Goal: Task Accomplishment & Management: Use online tool/utility

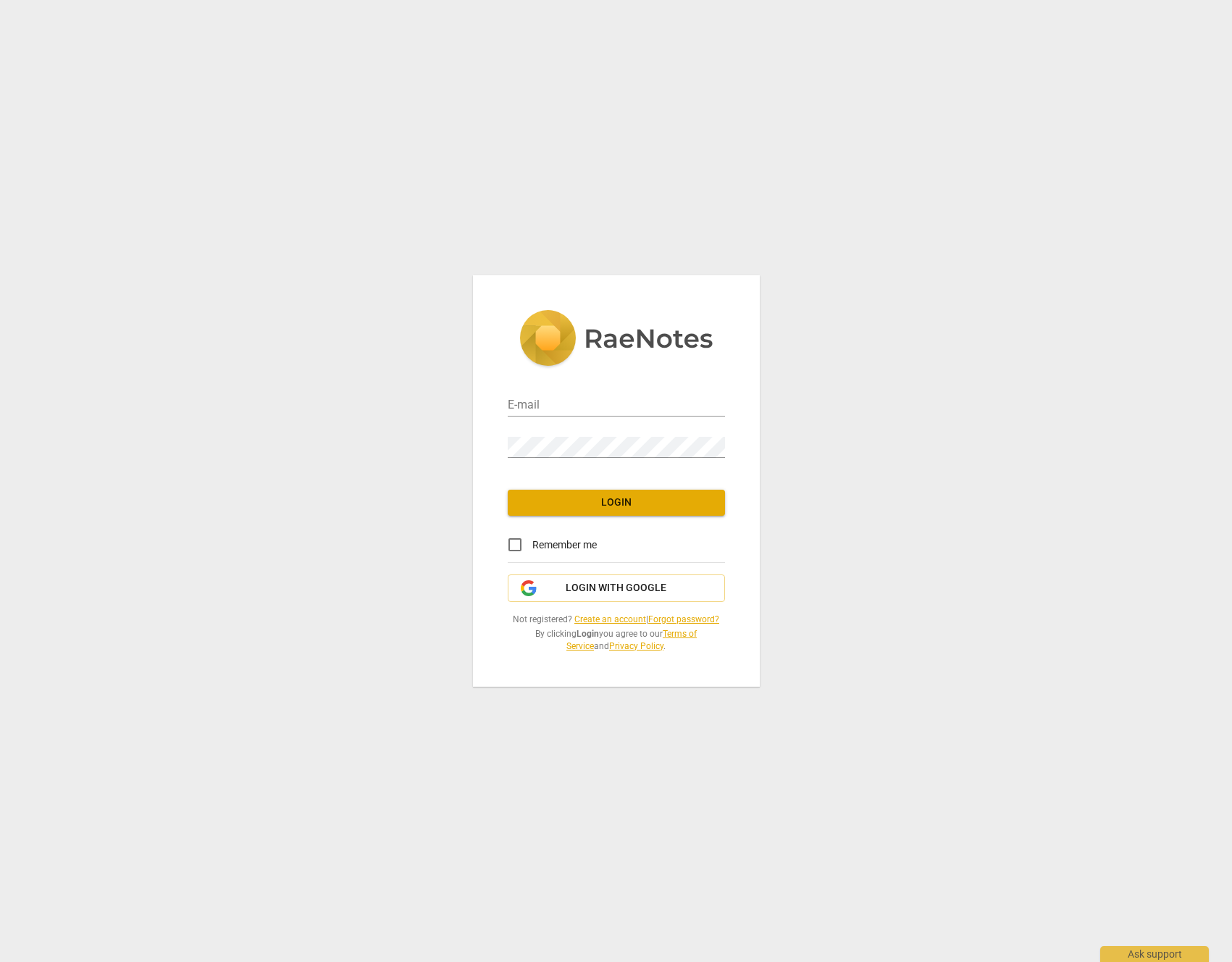
type input "[PERSON_NAME][EMAIL_ADDRESS][DOMAIN_NAME]"
click at [677, 515] on button "Login" at bounding box center [616, 503] width 218 height 26
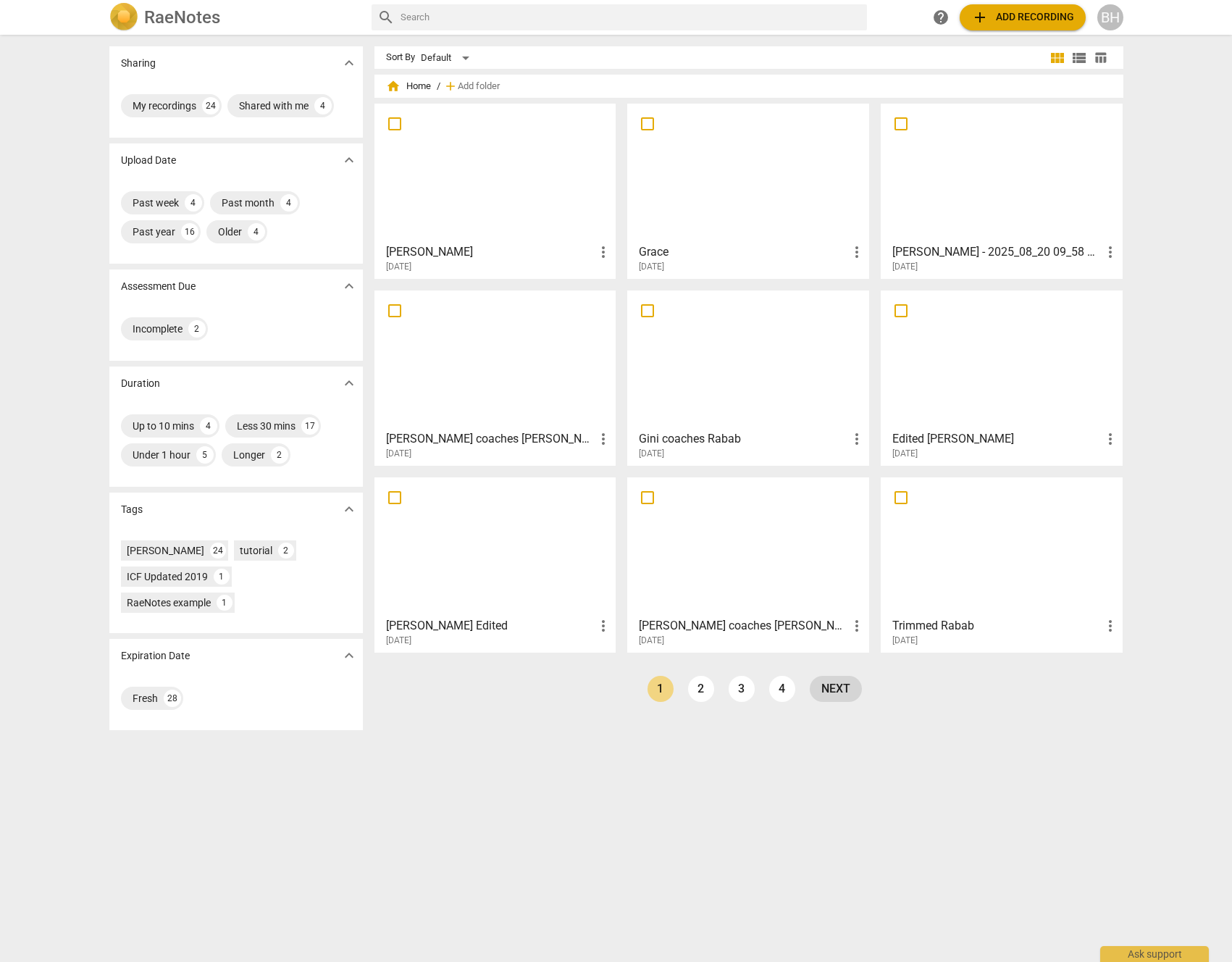
click at [828, 689] on link "next" at bounding box center [836, 689] width 52 height 26
click at [855, 252] on span "more_vert" at bounding box center [856, 251] width 18 height 18
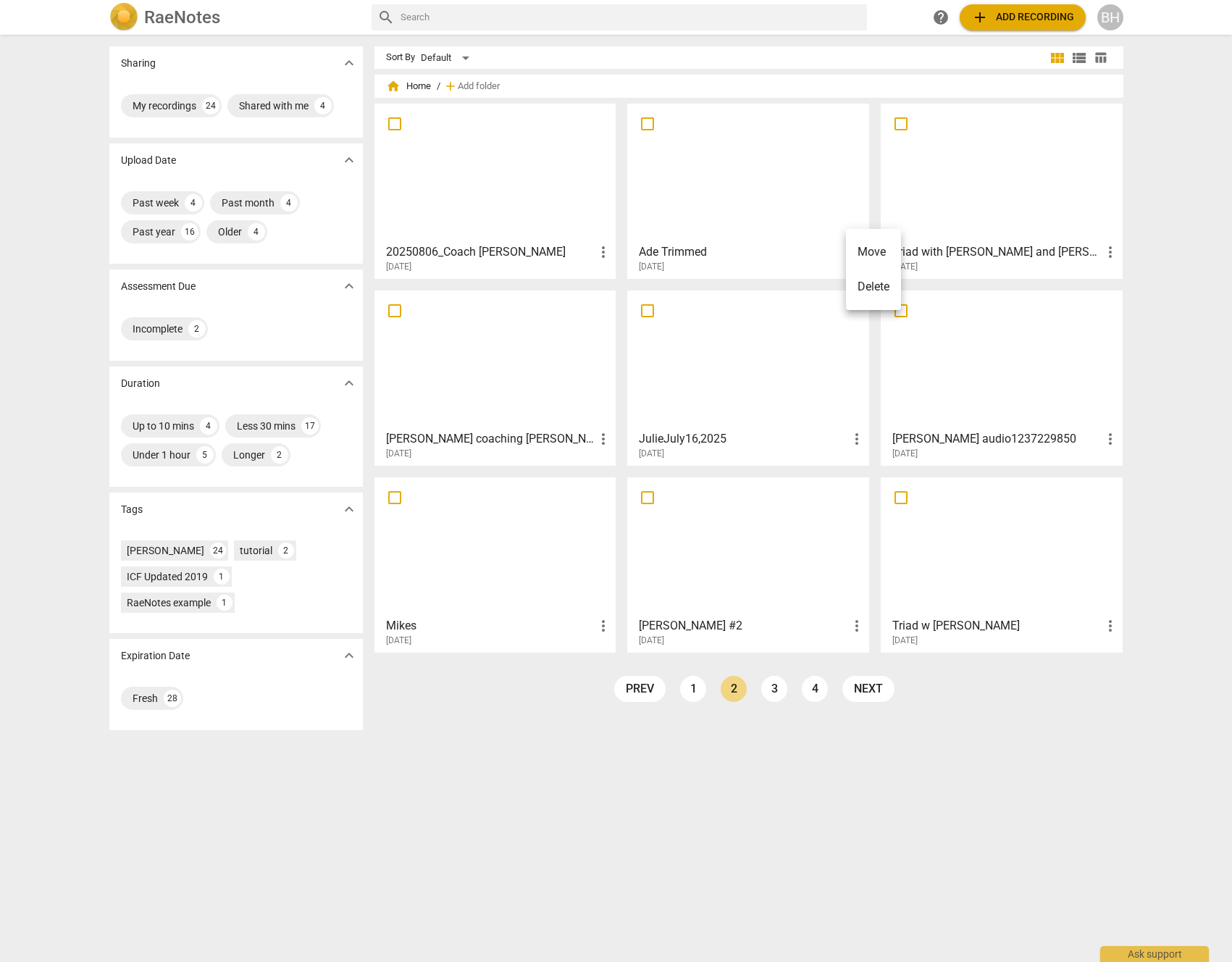
click at [861, 290] on li "Delete" at bounding box center [873, 286] width 55 height 35
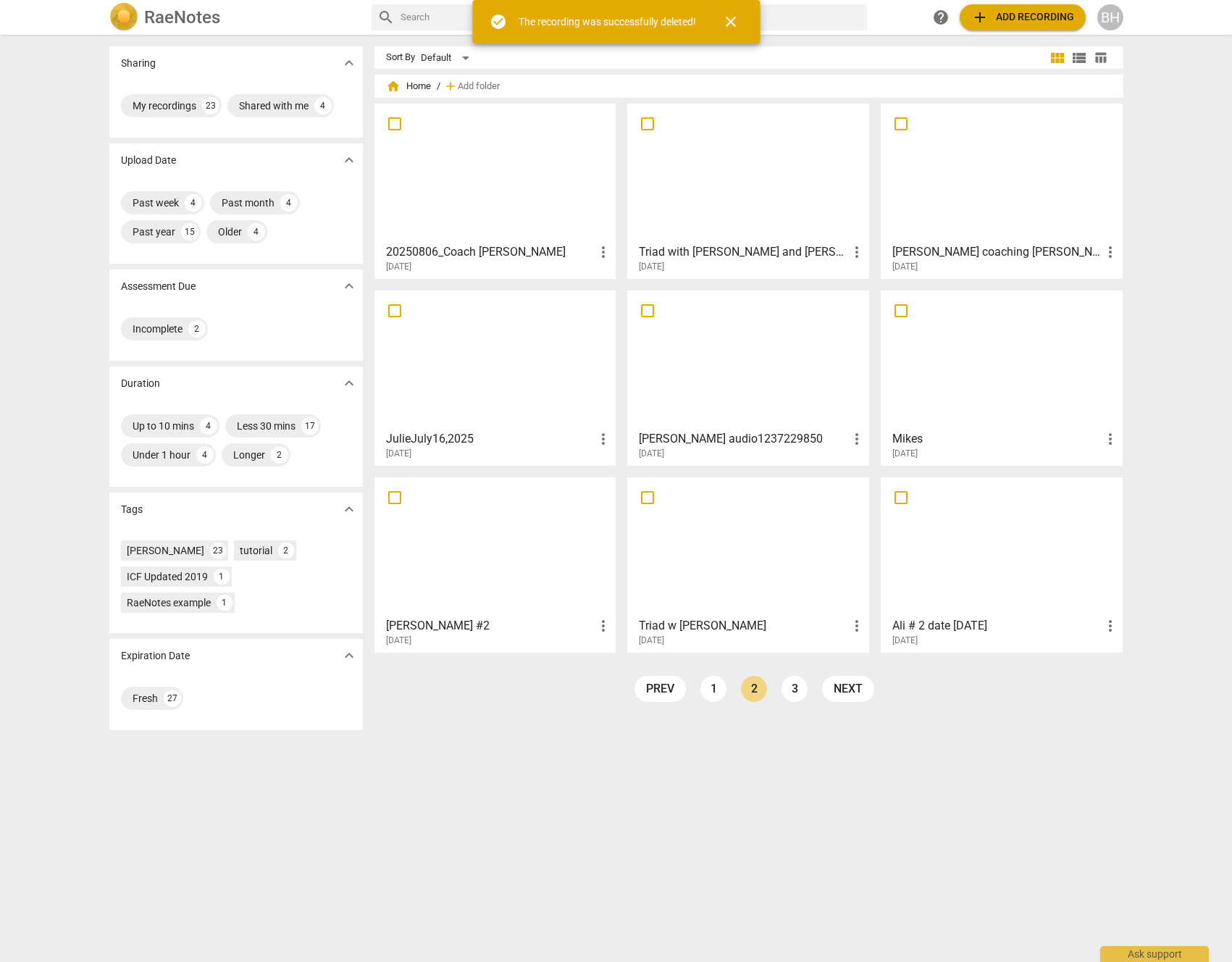
click at [1106, 251] on span "more_vert" at bounding box center [1110, 251] width 18 height 18
click at [1119, 289] on li "Delete" at bounding box center [1126, 286] width 55 height 35
click at [855, 252] on span "more_vert" at bounding box center [856, 251] width 18 height 18
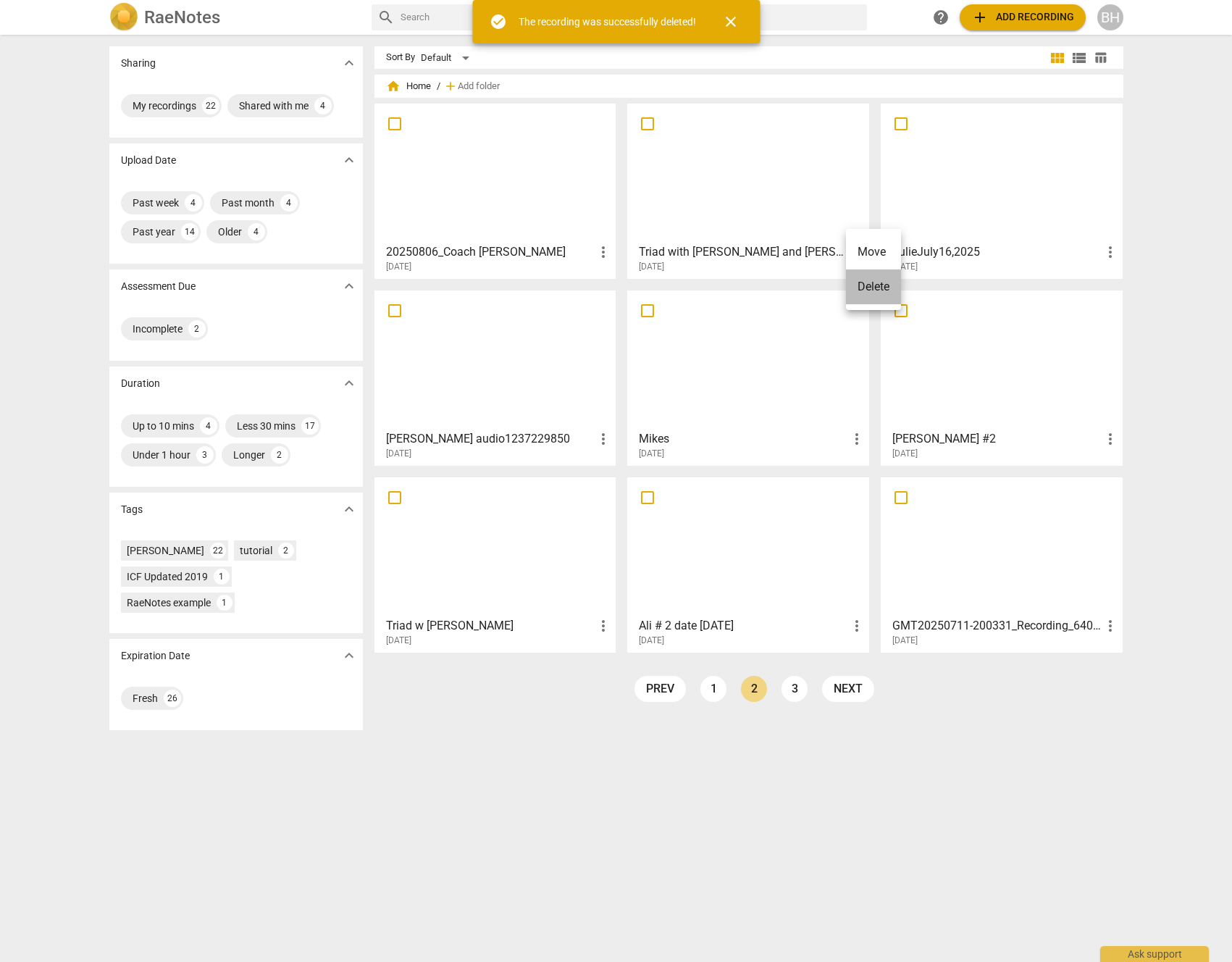
click at [870, 290] on li "Delete" at bounding box center [873, 286] width 55 height 35
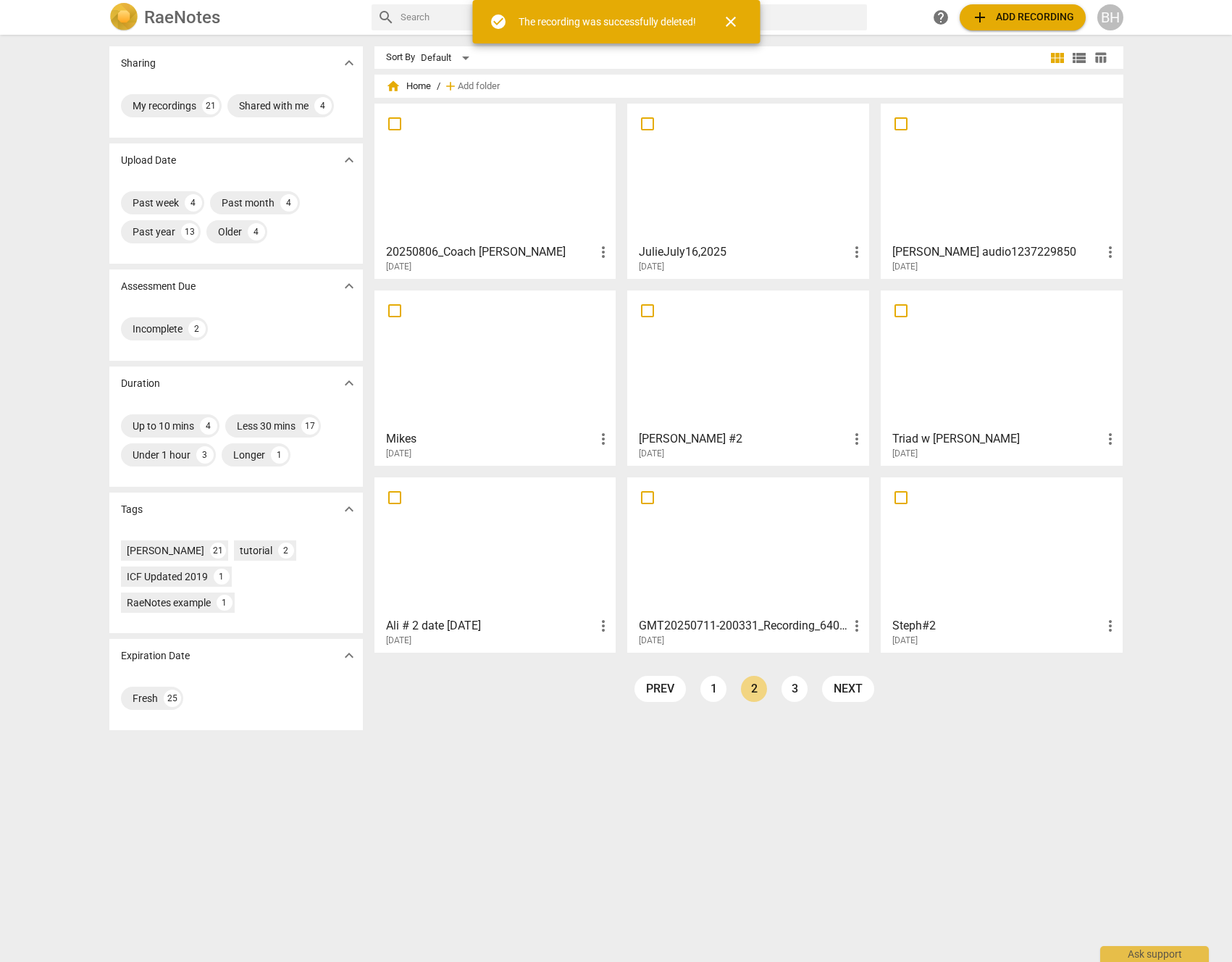
click at [1106, 251] on span "more_vert" at bounding box center [1110, 251] width 18 height 18
click at [1121, 282] on li "Delete" at bounding box center [1126, 286] width 55 height 35
click at [855, 248] on span "more_vert" at bounding box center [856, 251] width 18 height 18
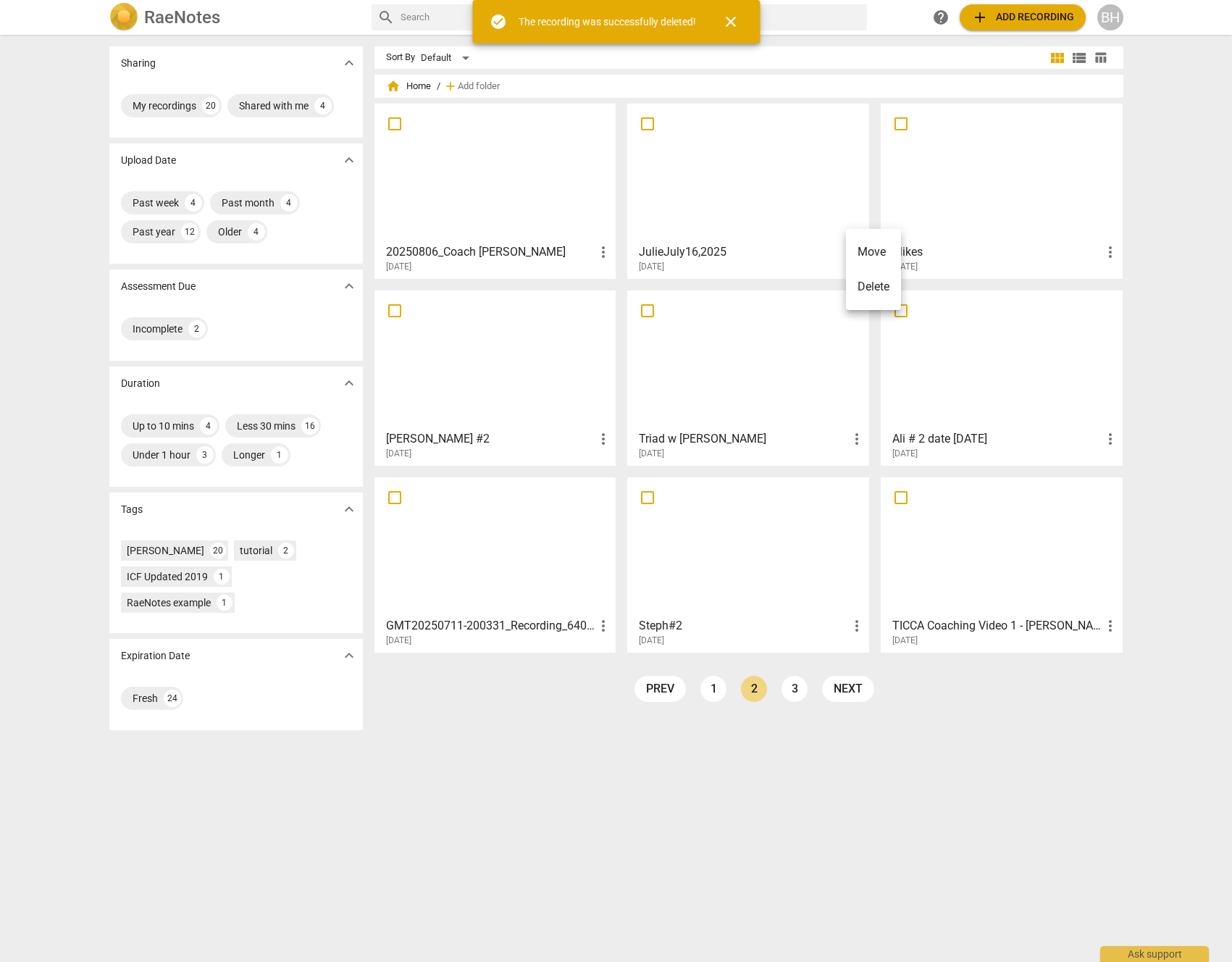
click at [860, 283] on li "Delete" at bounding box center [873, 286] width 55 height 35
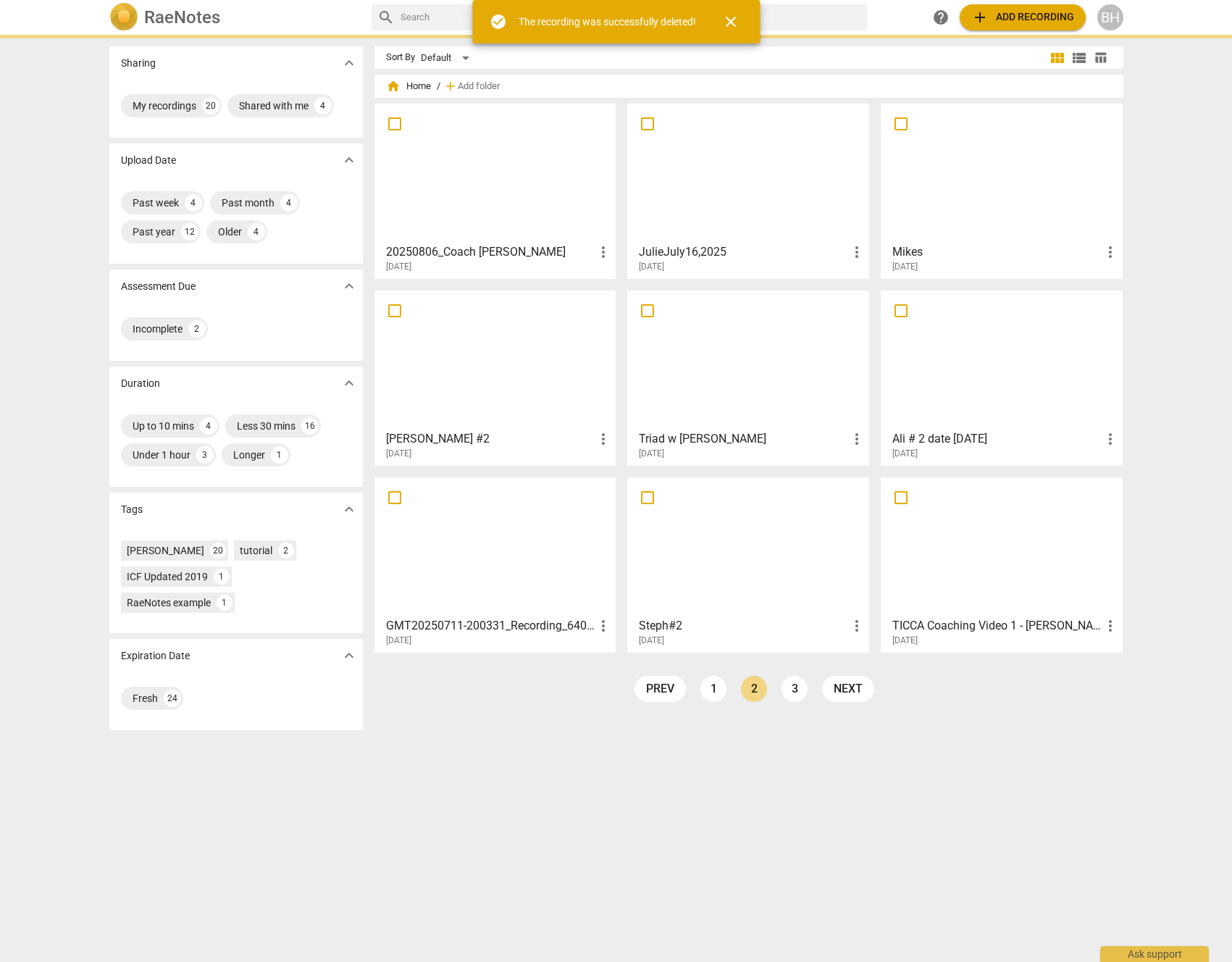
click at [612, 430] on span "more_vert" at bounding box center [603, 439] width 18 height 18
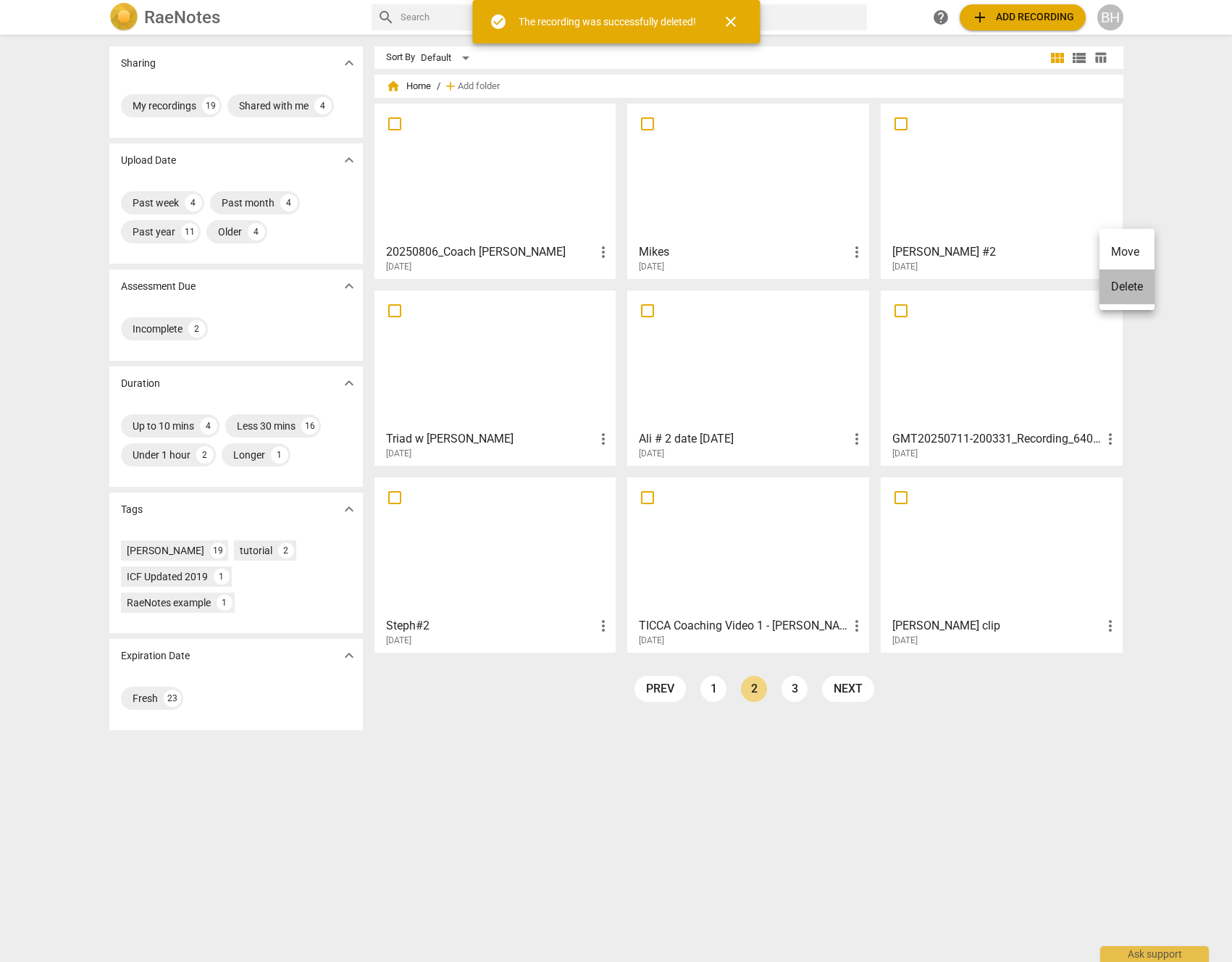
click at [1119, 294] on li "Delete" at bounding box center [1126, 286] width 55 height 35
click at [852, 251] on span "more_vert" at bounding box center [856, 251] width 18 height 18
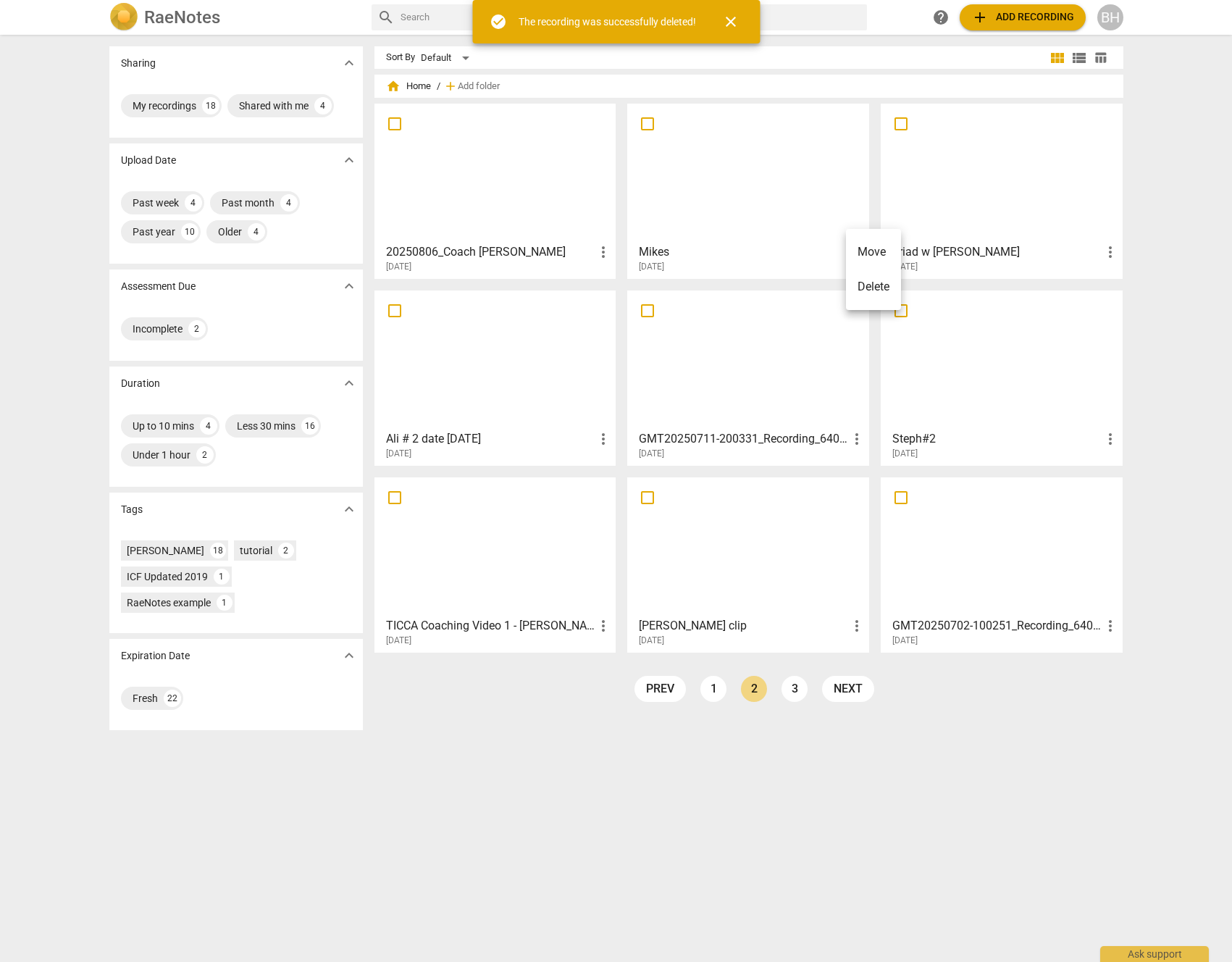
click at [860, 285] on li "Delete" at bounding box center [873, 286] width 55 height 35
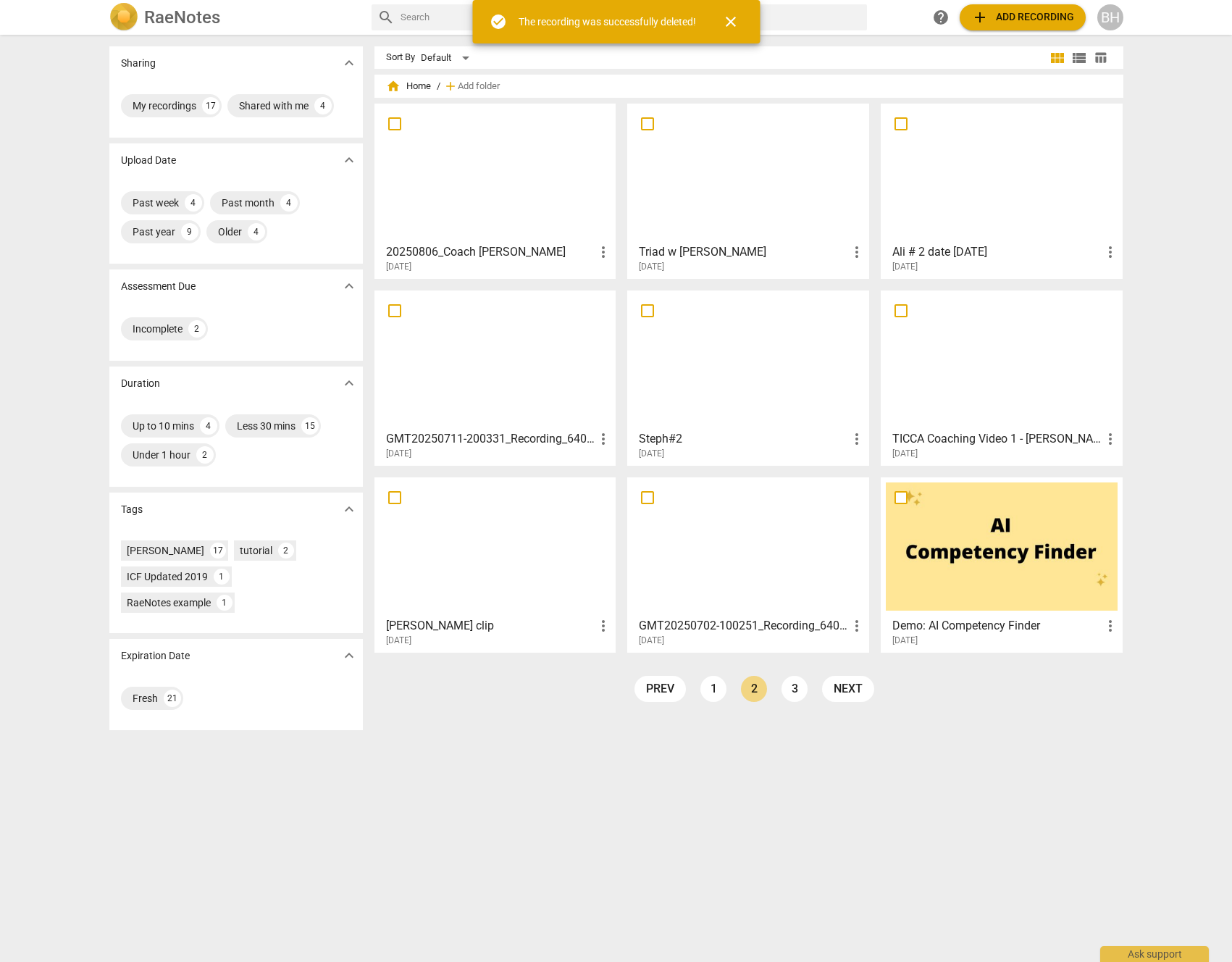
click at [843, 255] on h3 "Triad w [PERSON_NAME]" at bounding box center [743, 251] width 209 height 18
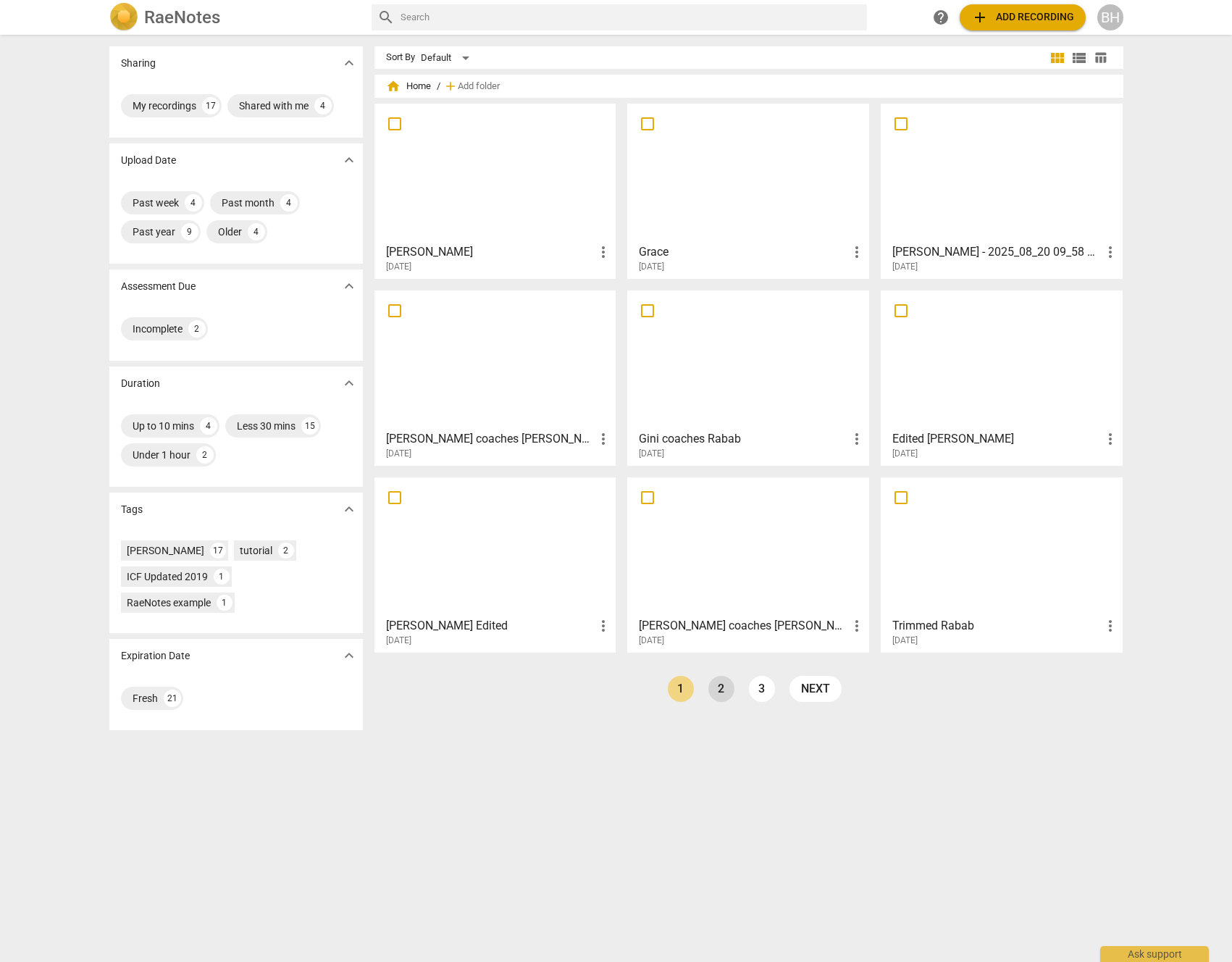
click at [717, 684] on link "2" at bounding box center [721, 689] width 26 height 26
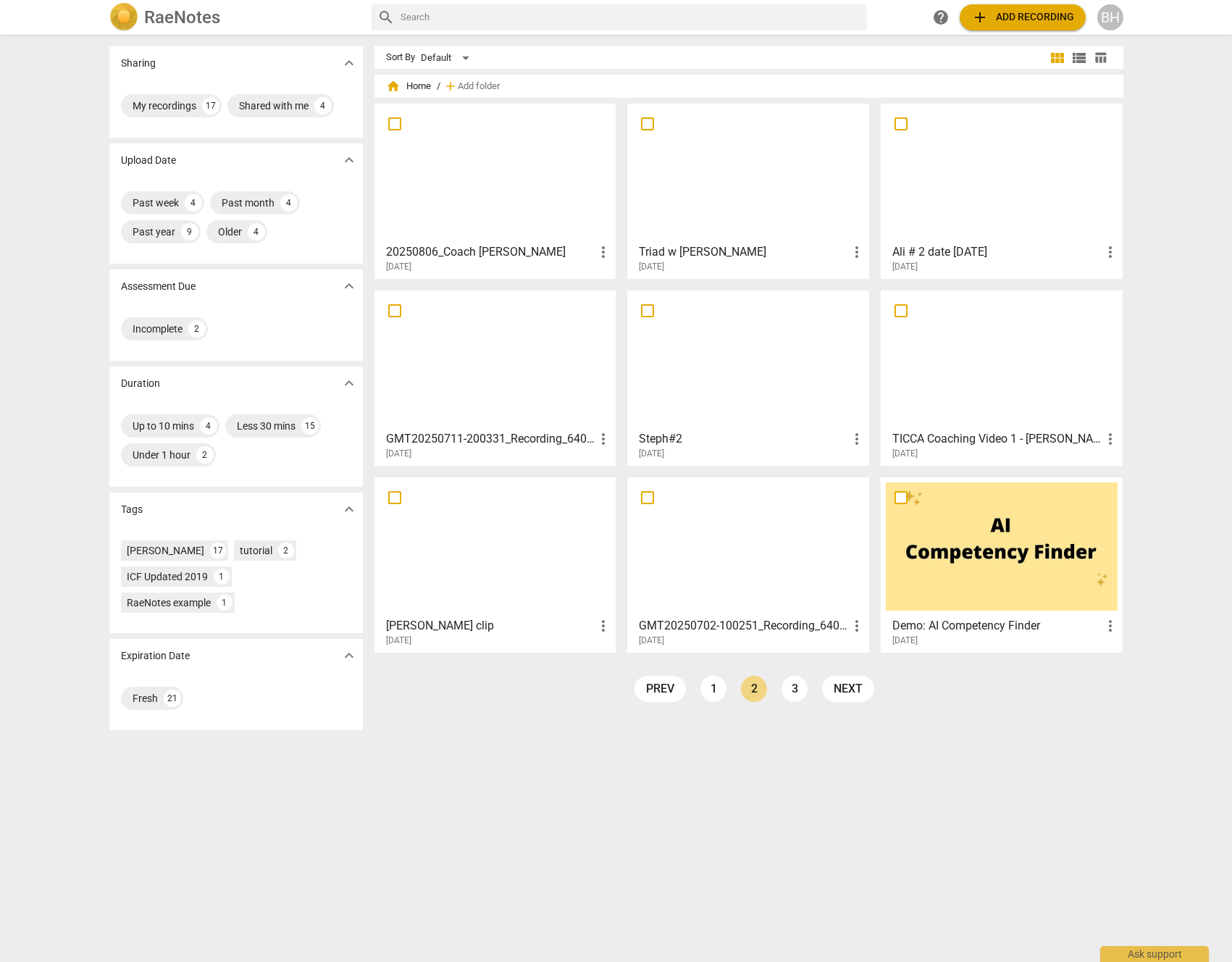
click at [855, 623] on span "more_vert" at bounding box center [856, 626] width 18 height 18
click at [861, 661] on li "Delete" at bounding box center [873, 660] width 55 height 35
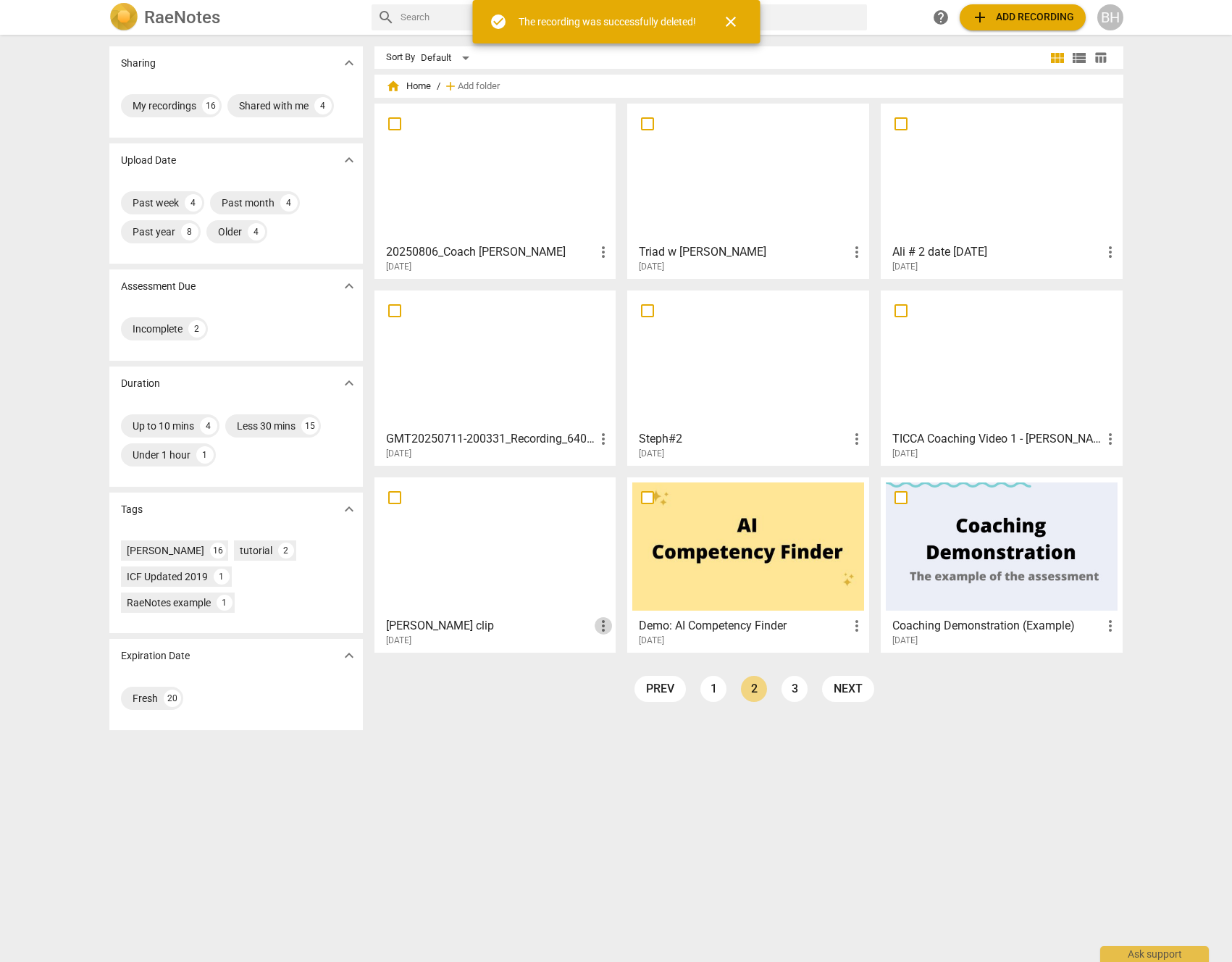
click at [599, 628] on span "more_vert" at bounding box center [603, 626] width 18 height 18
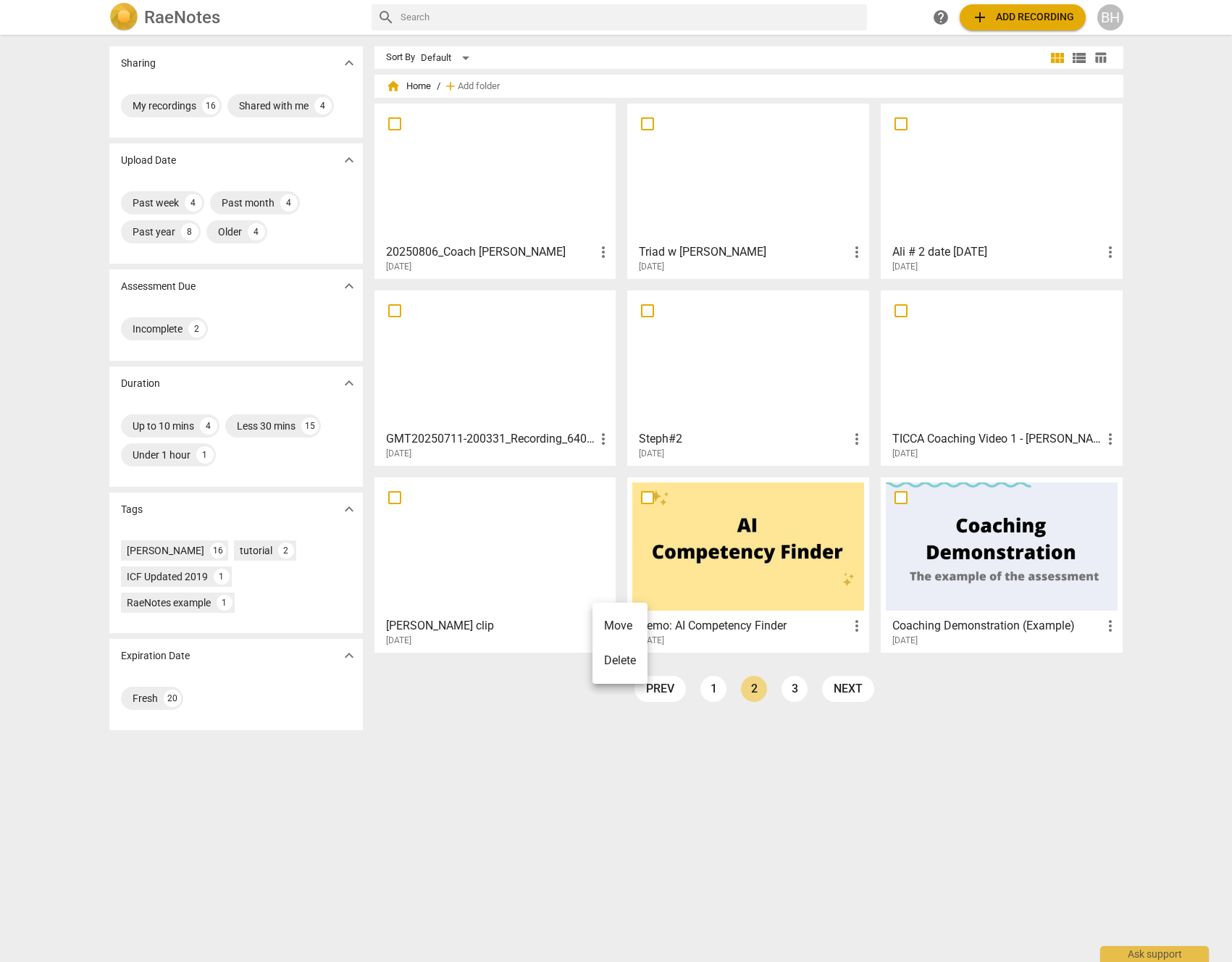
click at [606, 658] on li "Delete" at bounding box center [619, 660] width 55 height 35
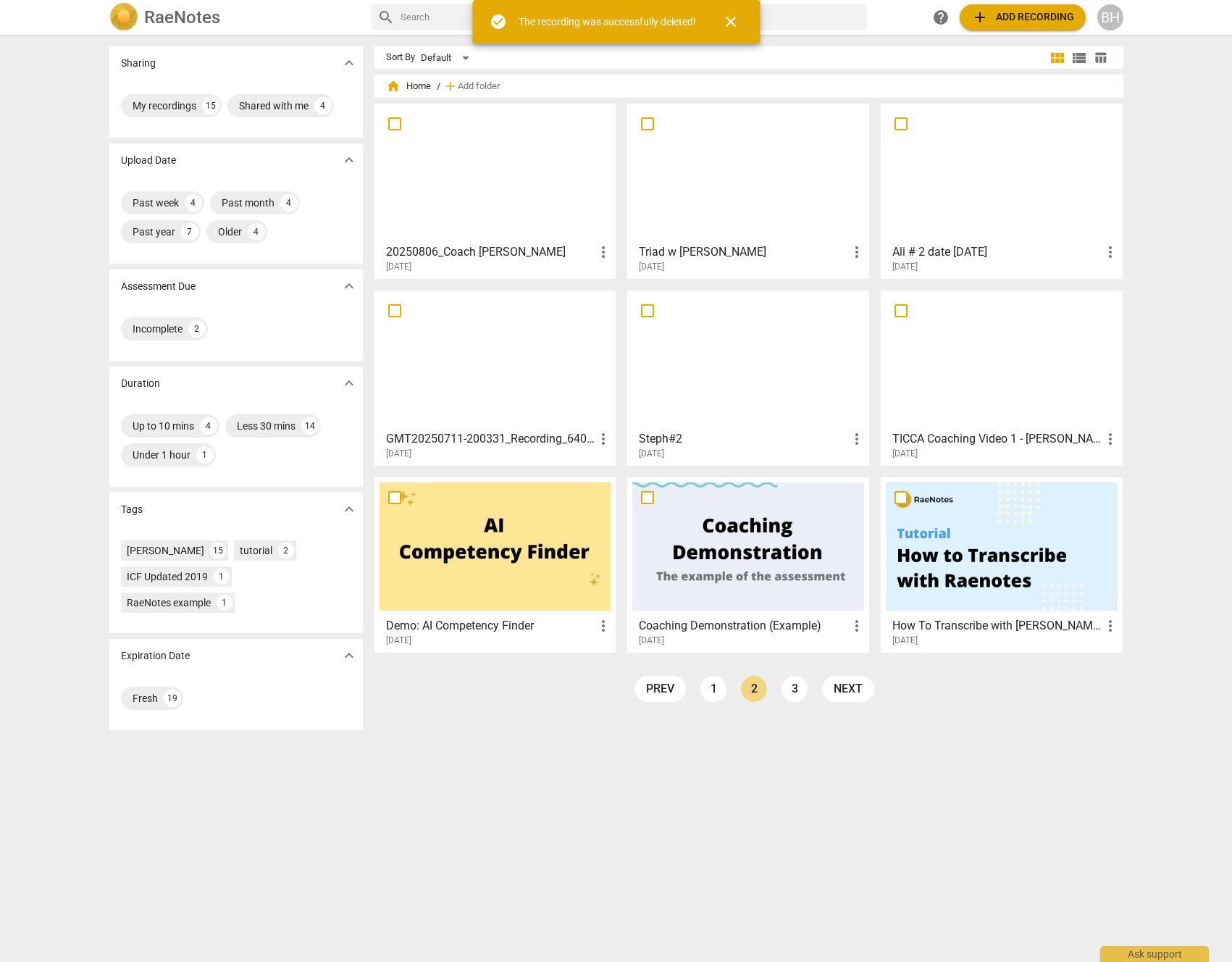
click at [600, 440] on span "more_vert" at bounding box center [603, 439] width 18 height 18
click at [622, 472] on li "Delete" at bounding box center [619, 473] width 55 height 35
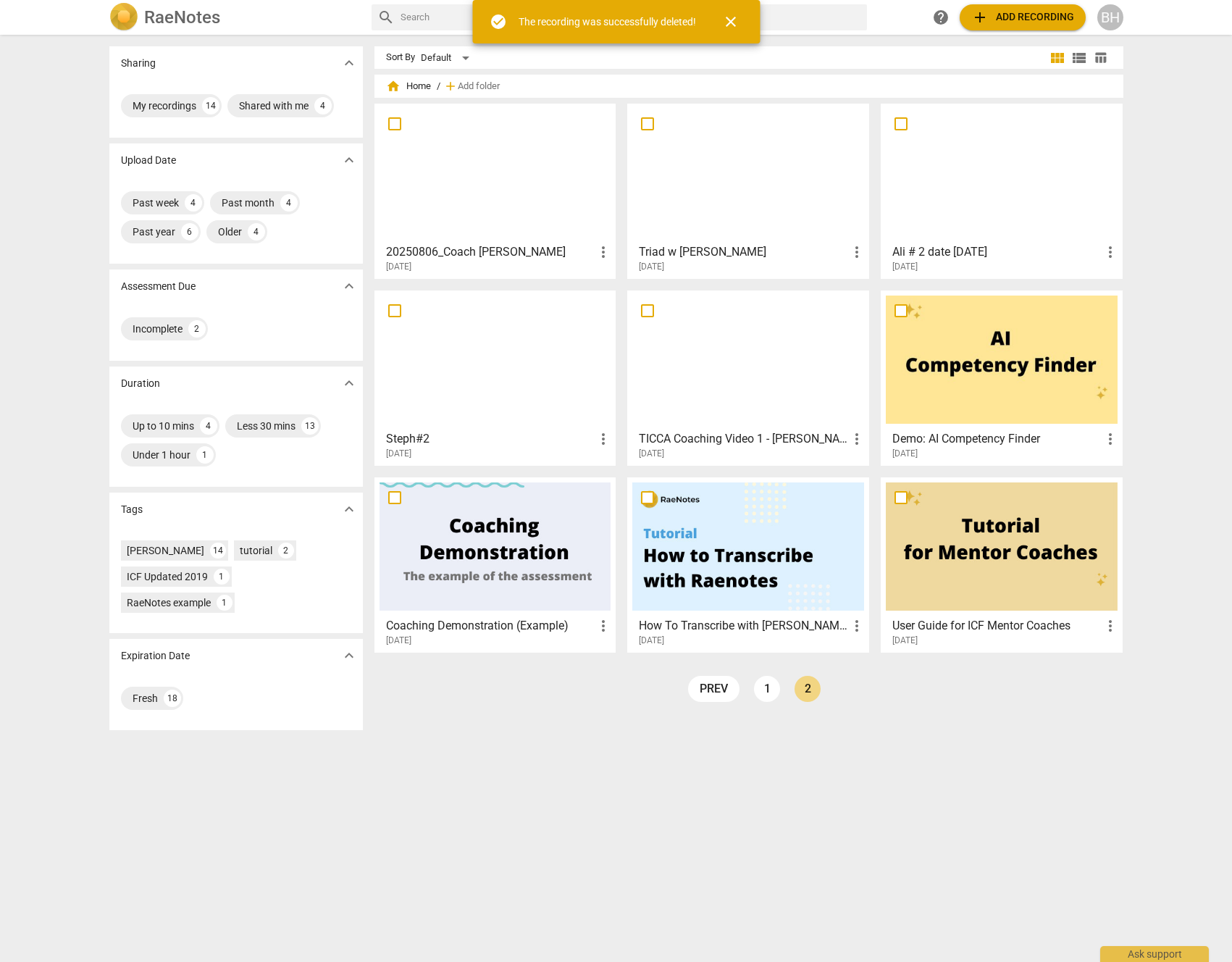
click at [602, 434] on span "more_vert" at bounding box center [603, 439] width 18 height 18
click at [612, 470] on li "Delete" at bounding box center [619, 473] width 55 height 35
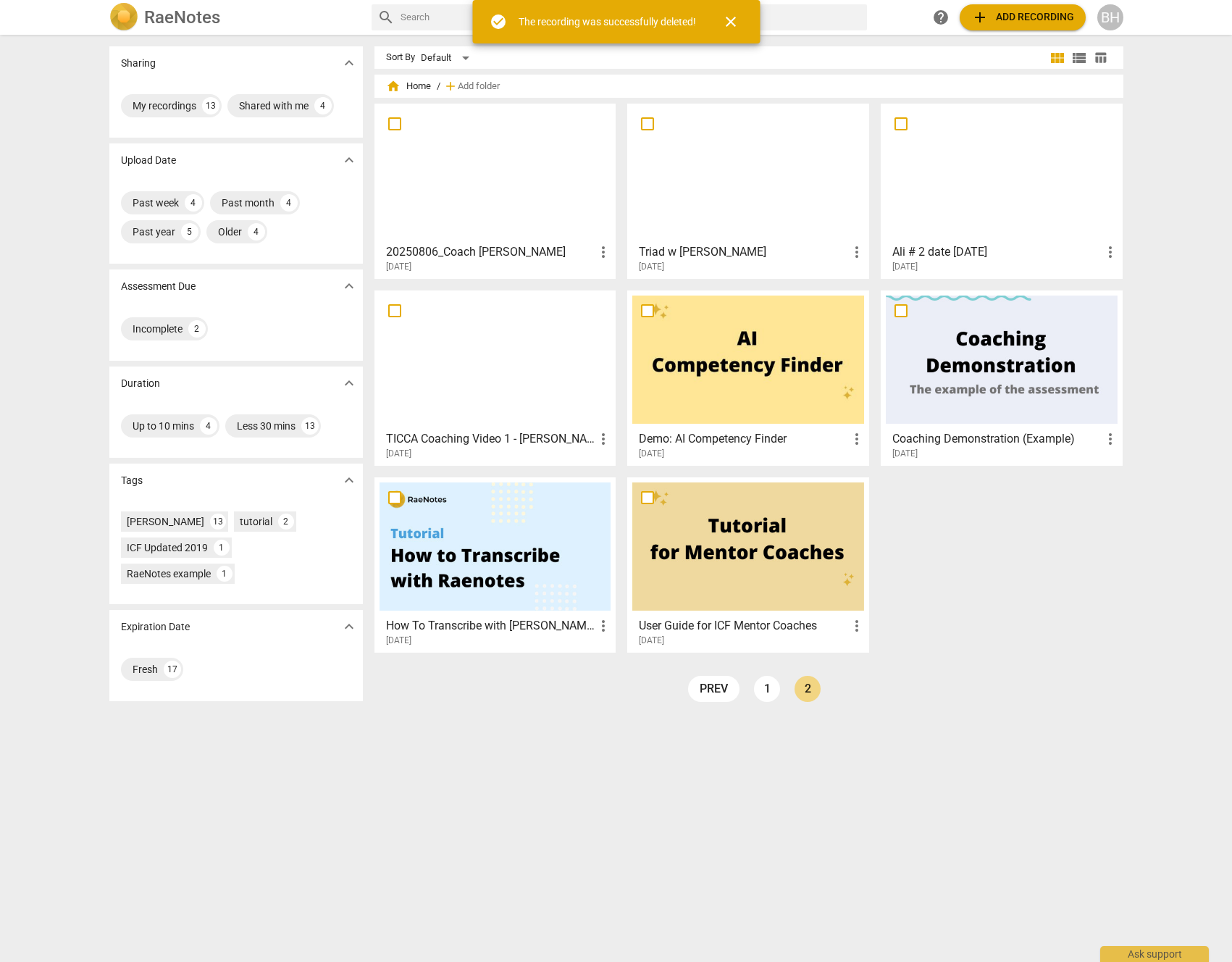
click at [598, 438] on span "more_vert" at bounding box center [603, 439] width 18 height 18
click at [604, 472] on li "Delete" at bounding box center [619, 473] width 55 height 35
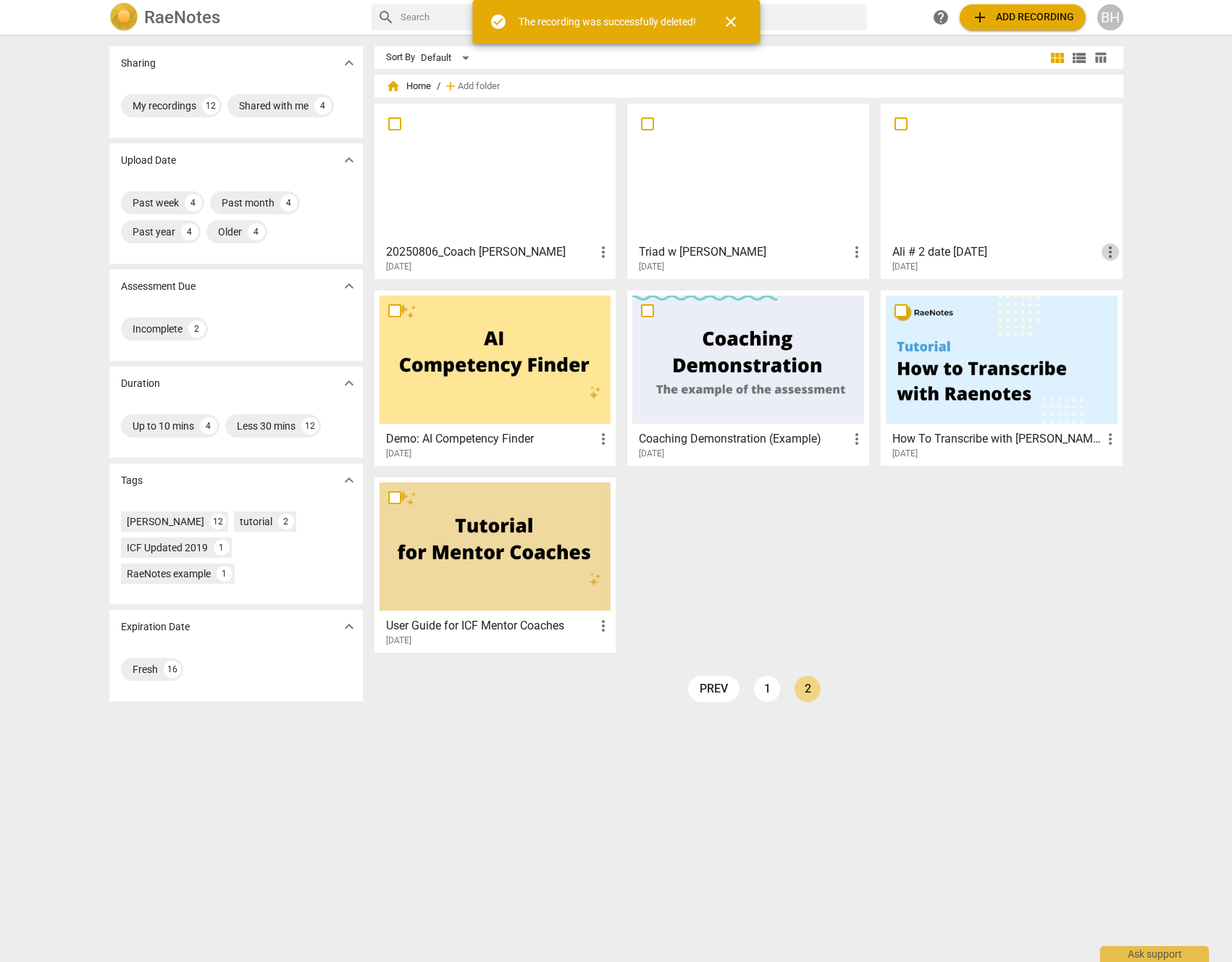
click at [1109, 250] on span "more_vert" at bounding box center [1110, 251] width 18 height 18
click at [1114, 282] on li "Delete" at bounding box center [1126, 286] width 55 height 35
click at [852, 251] on span "more_vert" at bounding box center [856, 251] width 18 height 18
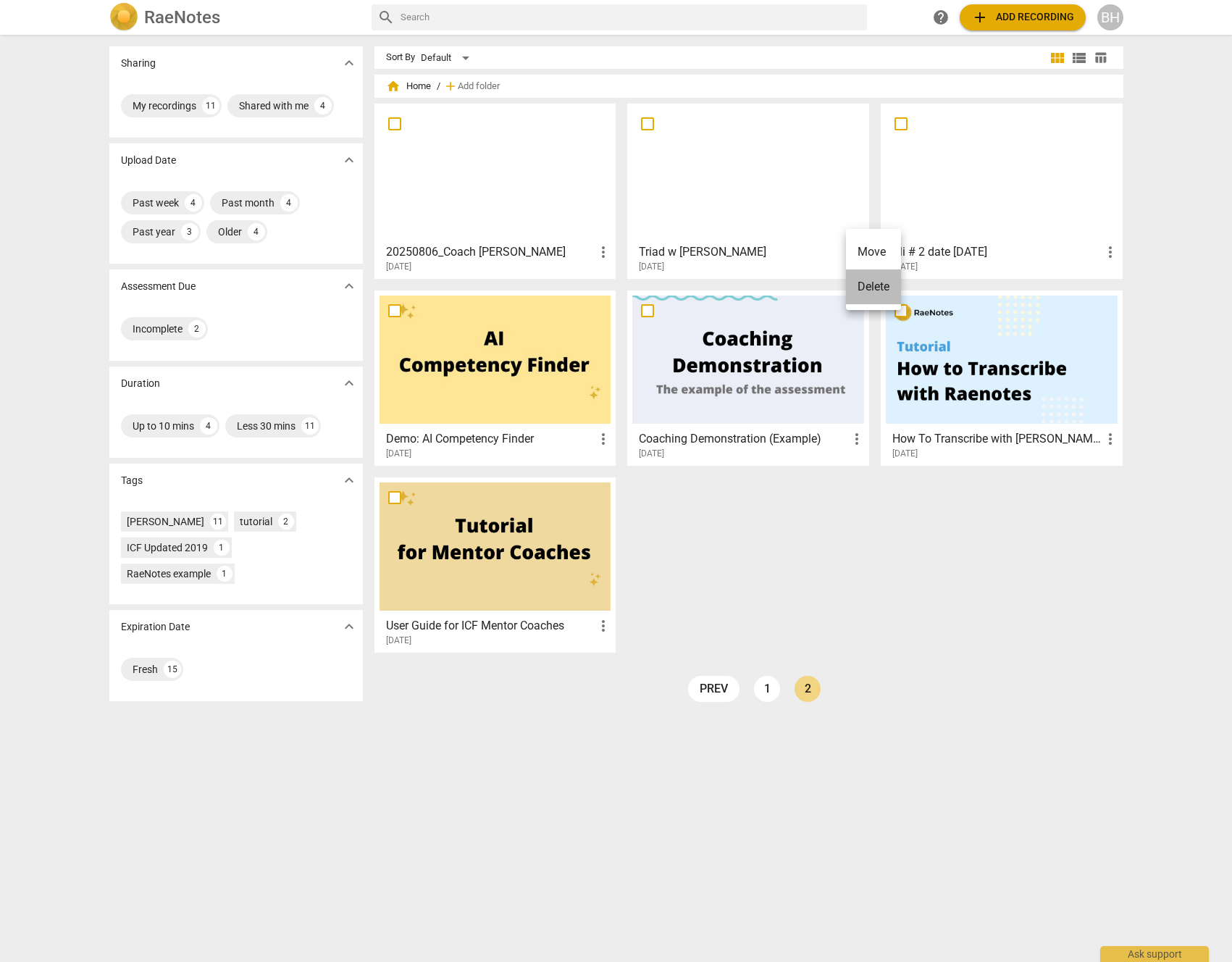
click at [874, 288] on li "Delete" at bounding box center [873, 286] width 55 height 35
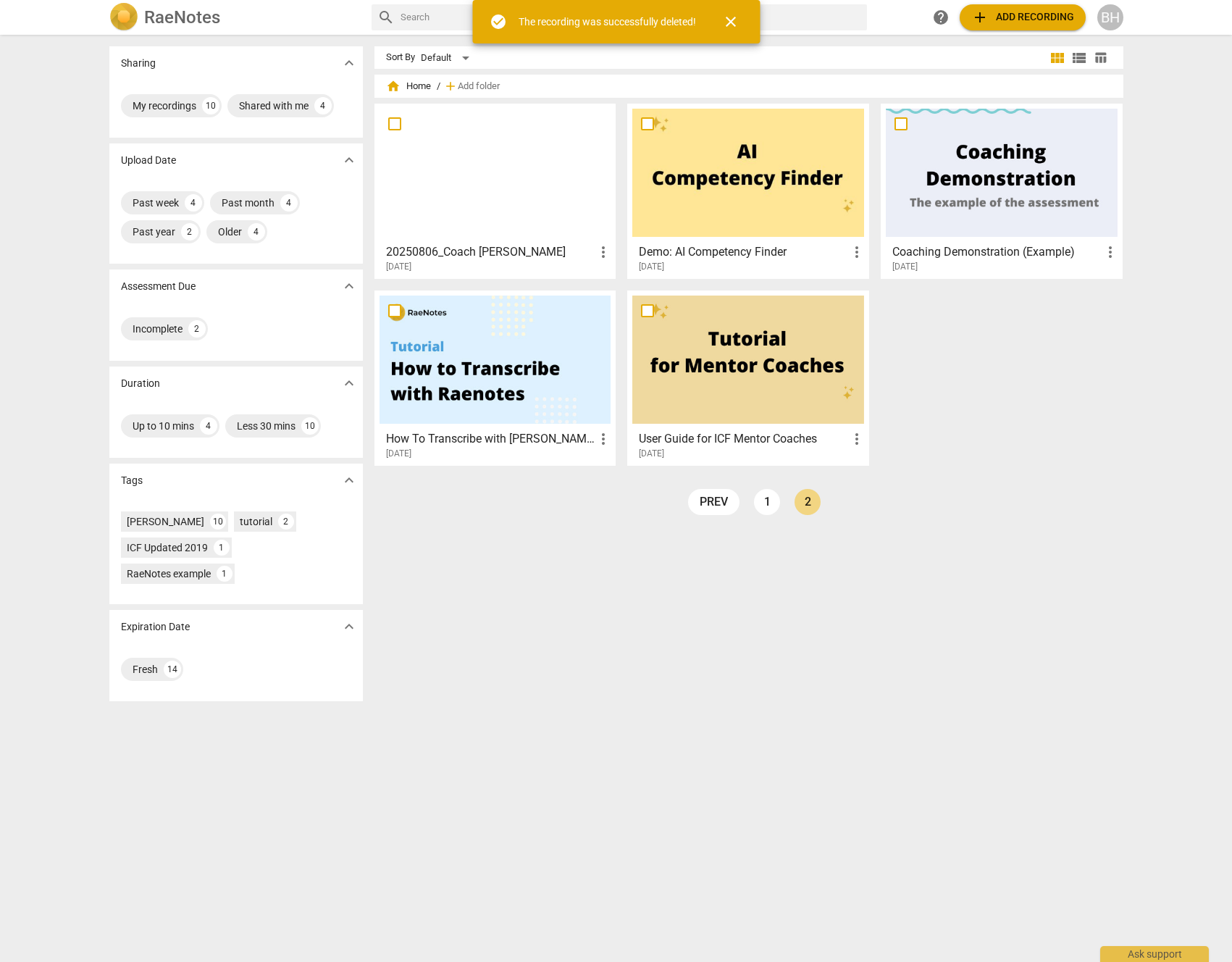
click at [1014, 394] on div "20250806_Coach Valerie more_vert 2025-08-07 Demo: AI Competency Finder more_ver…" at bounding box center [754, 290] width 761 height 373
click at [715, 503] on link "prev" at bounding box center [714, 502] width 52 height 26
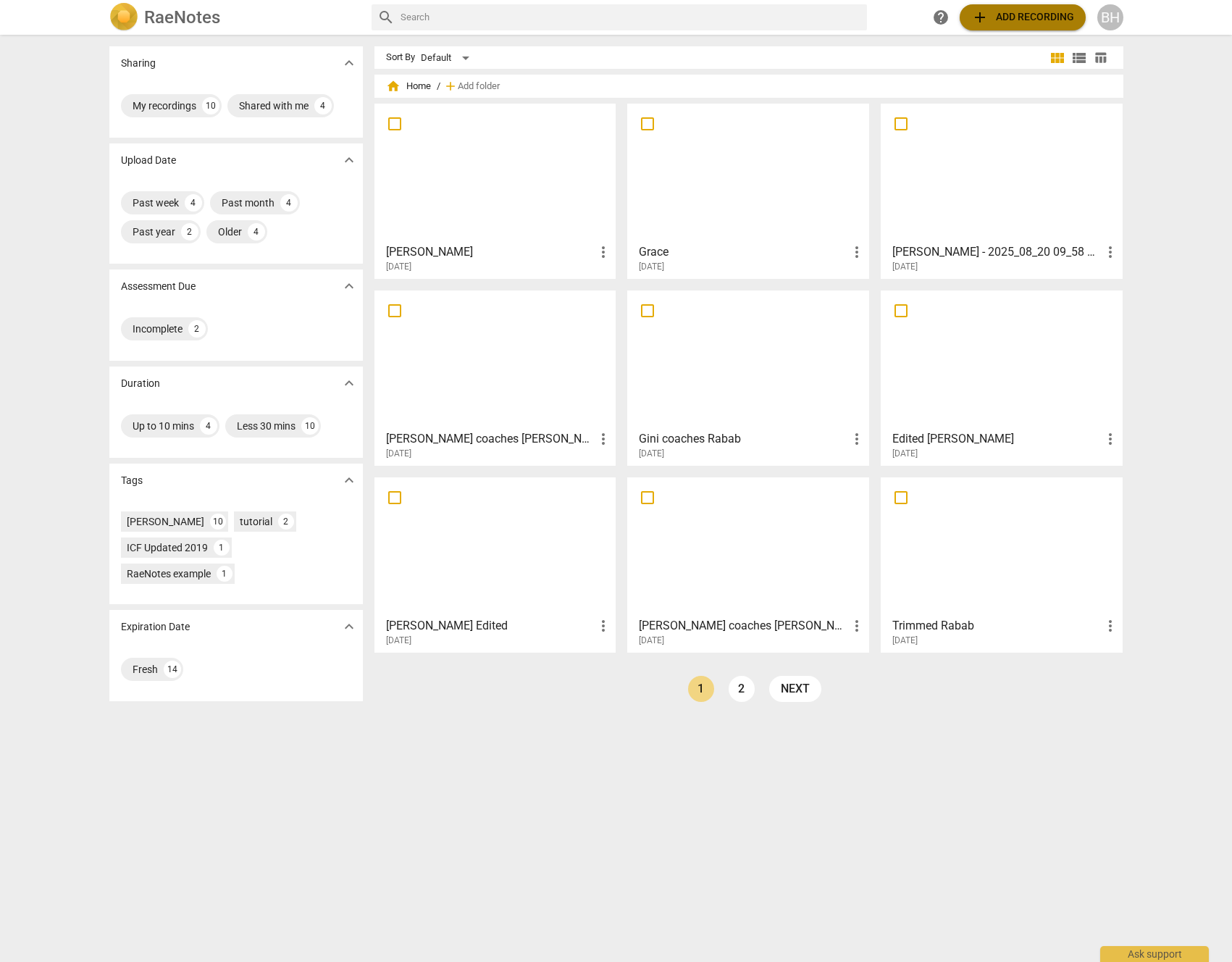
click at [995, 17] on span "add Add recording" at bounding box center [1022, 17] width 103 height 18
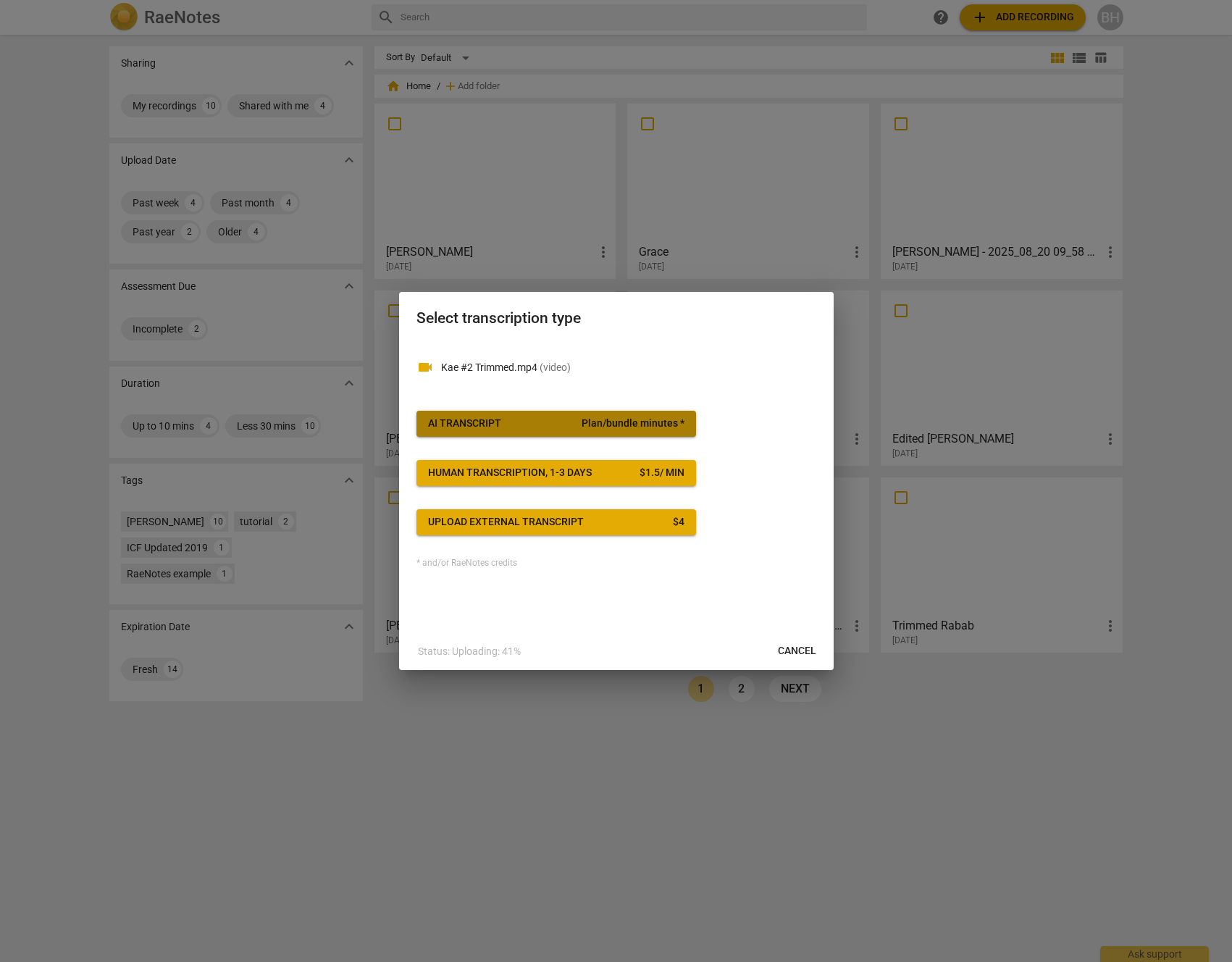
click at [646, 420] on span "Plan/bundle minutes *" at bounding box center [633, 424] width 103 height 15
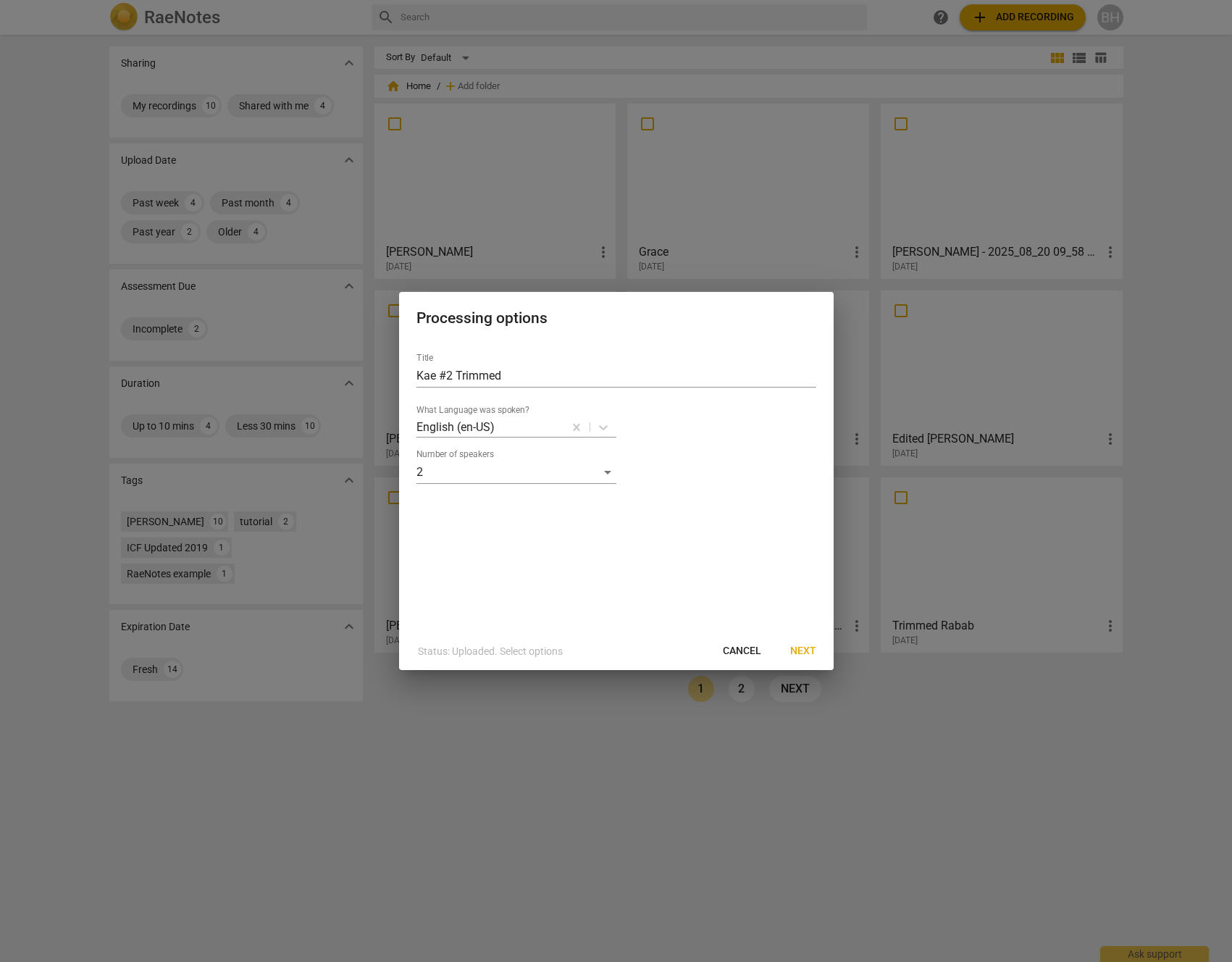
click at [805, 651] on span "Next" at bounding box center [803, 651] width 26 height 15
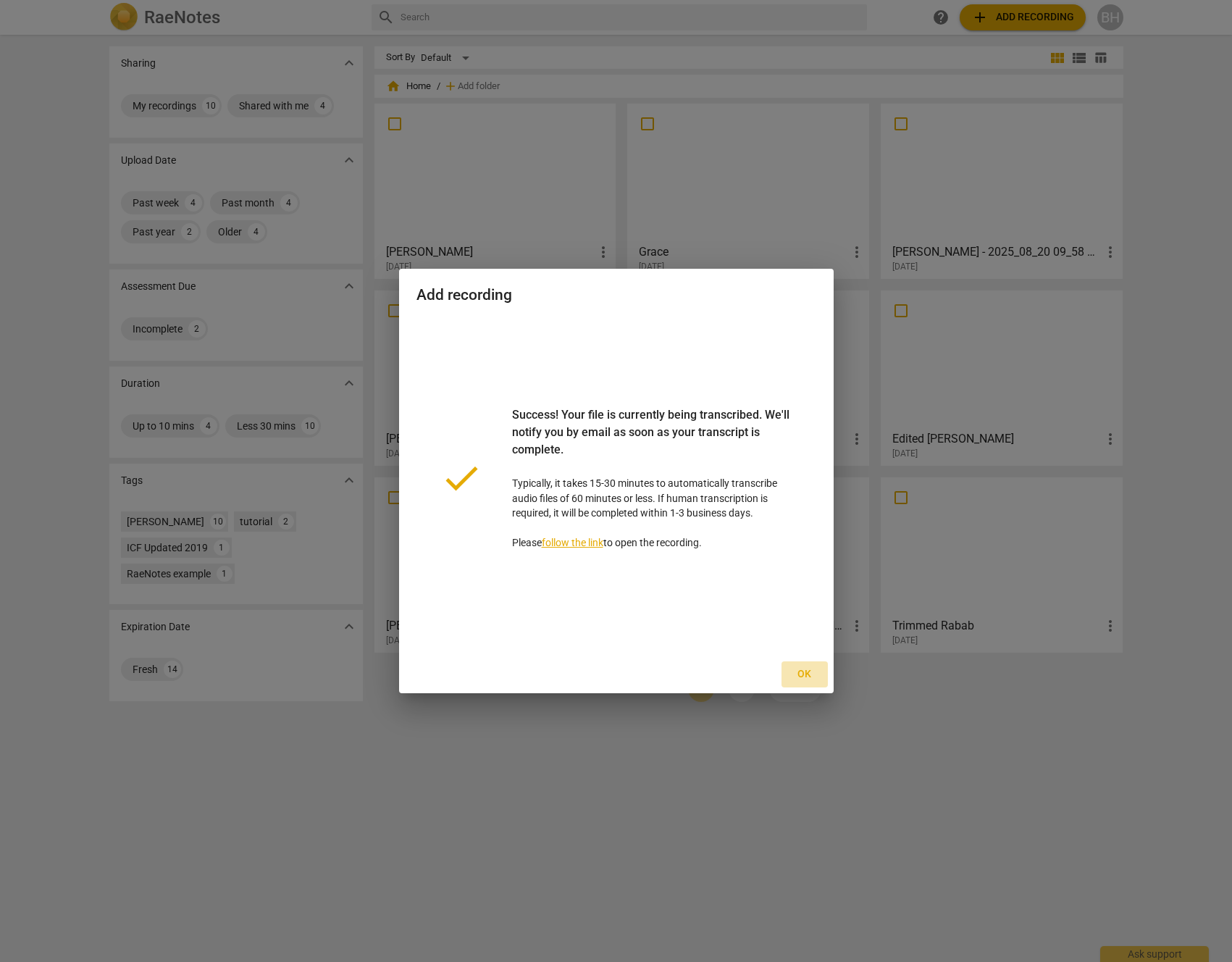
click at [810, 675] on span "Ok" at bounding box center [805, 674] width 23 height 15
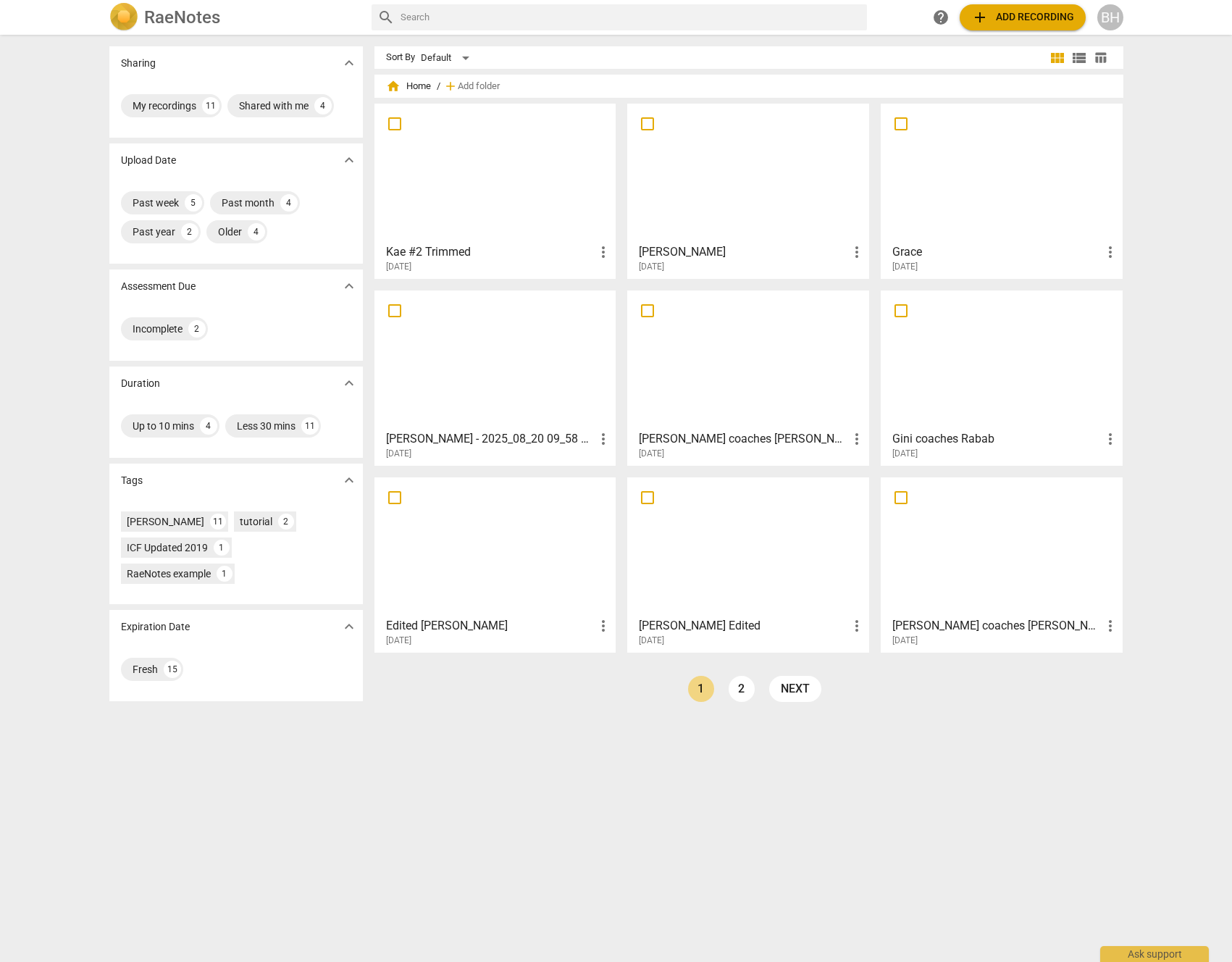
click at [1025, 12] on span "add Add recording" at bounding box center [1022, 17] width 103 height 18
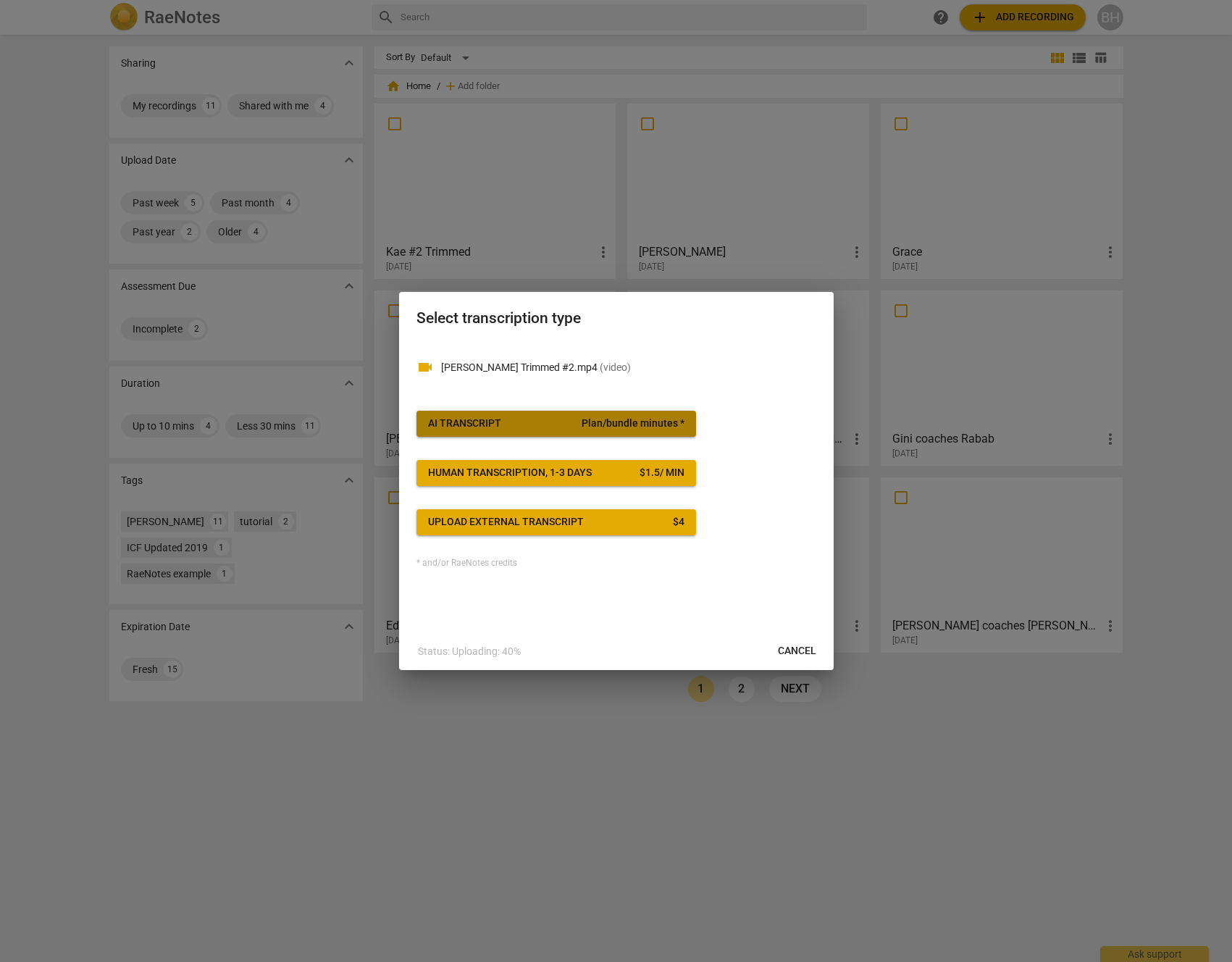
click at [599, 429] on span "Plan/bundle minutes *" at bounding box center [633, 424] width 103 height 15
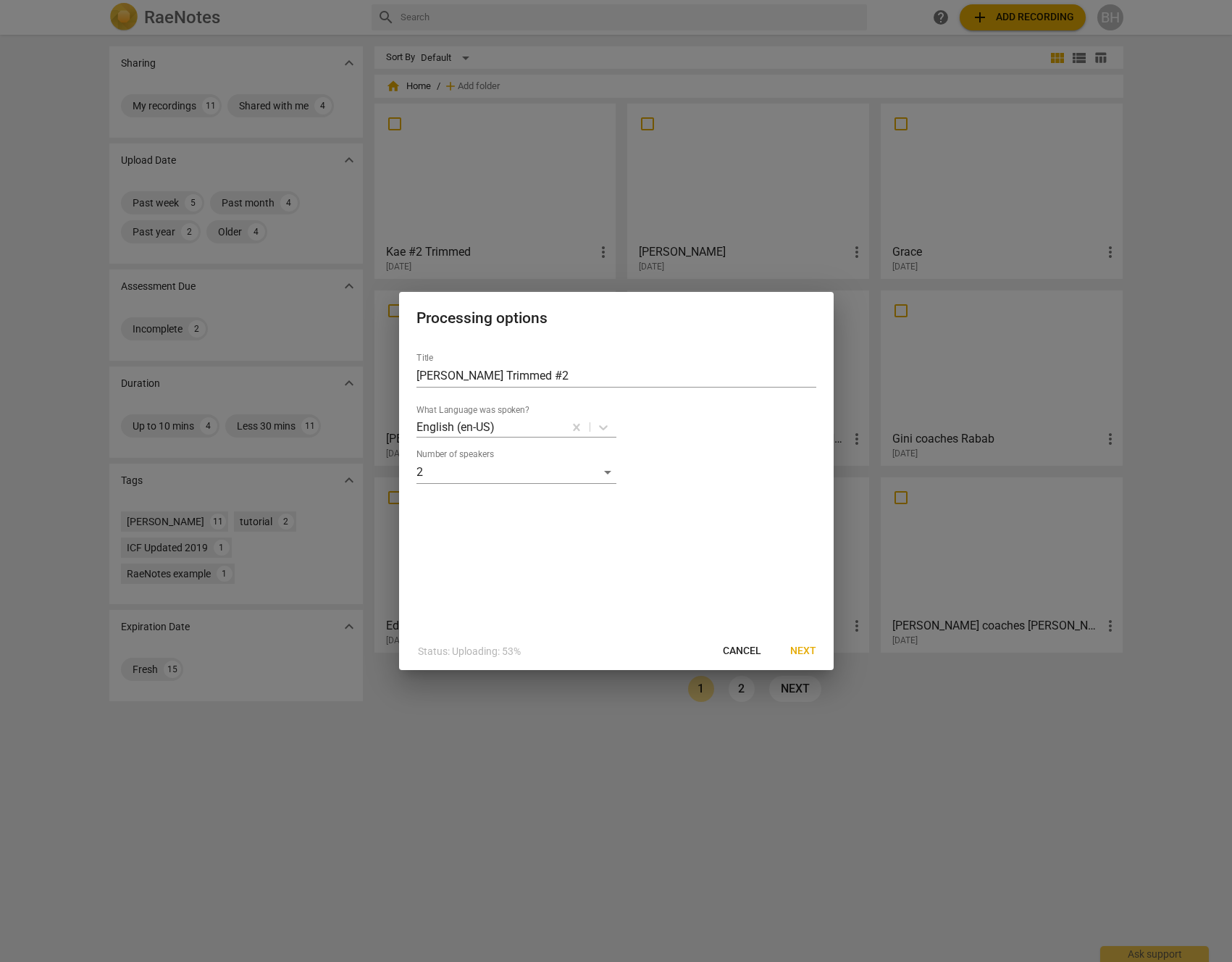
click at [797, 649] on span "Next" at bounding box center [803, 651] width 26 height 15
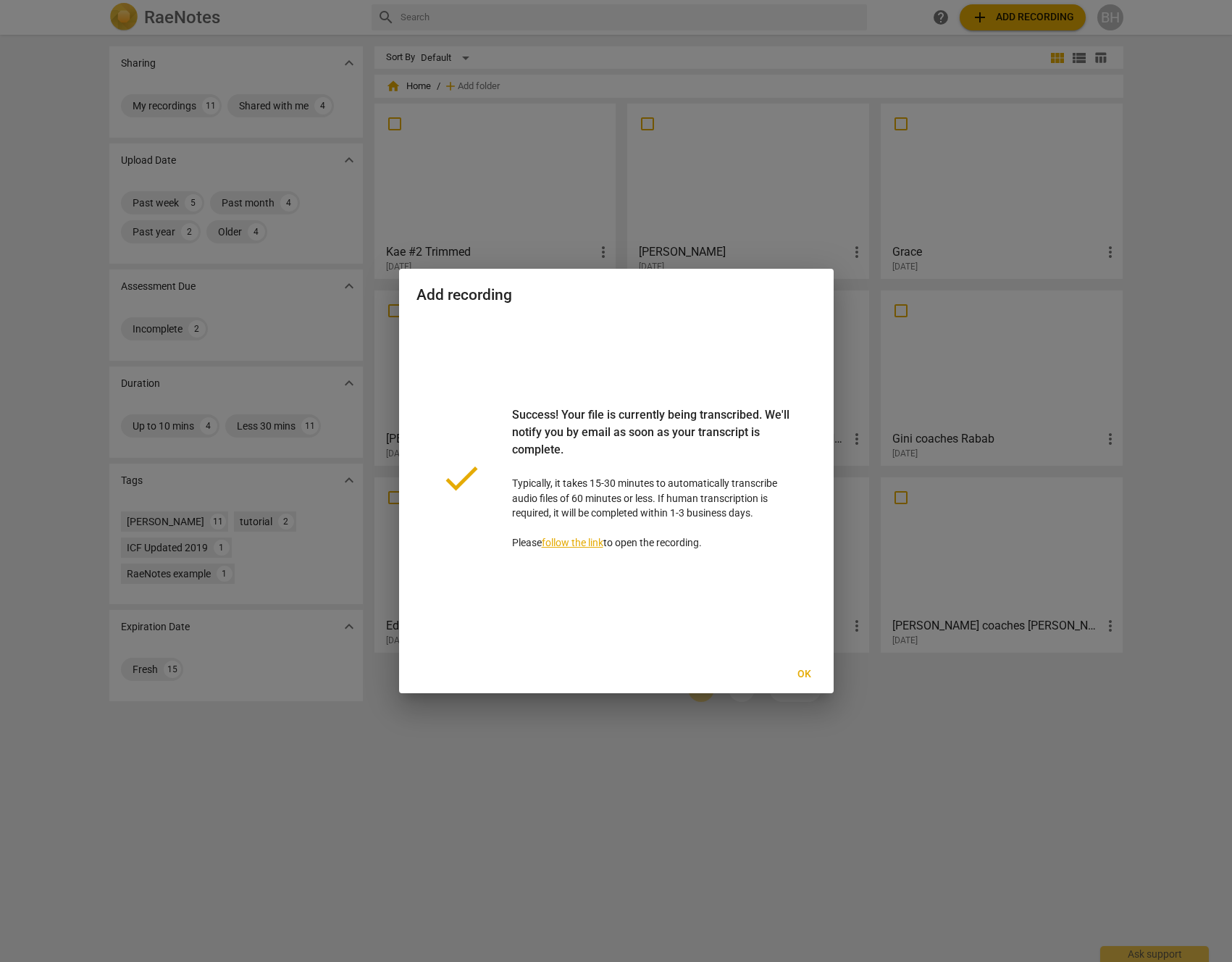
click at [802, 678] on span "Ok" at bounding box center [805, 674] width 23 height 15
